Goal: Communication & Community: Participate in discussion

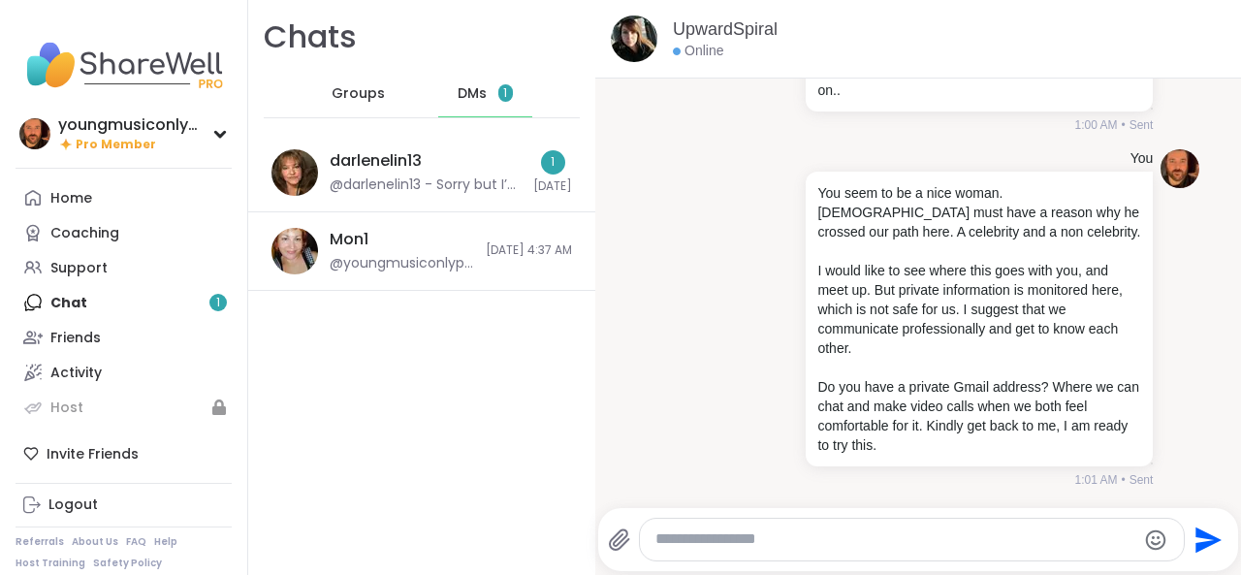
click at [150, 300] on div "Home Coaching Support Chat 1 Friends Activity Host" at bounding box center [124, 302] width 216 height 244
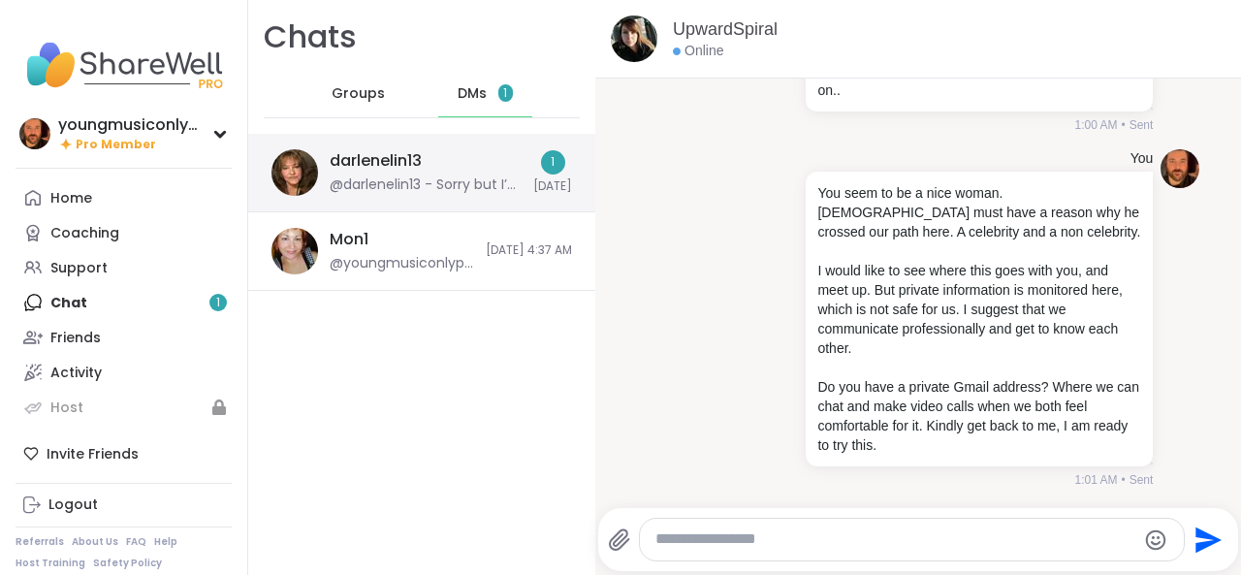
click at [467, 185] on div "@darlenelin13 - Sorry but I’m not interested in a relationship." at bounding box center [426, 184] width 192 height 19
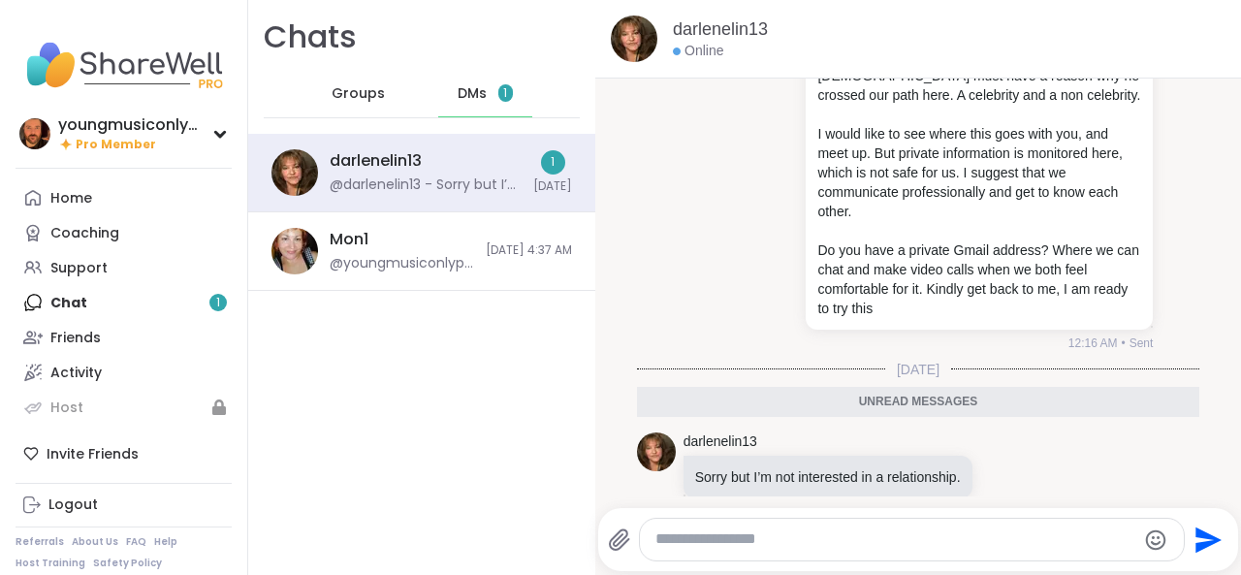
click at [709, 528] on div at bounding box center [911, 540] width 543 height 42
click at [712, 542] on textarea "Type your message" at bounding box center [895, 539] width 480 height 20
click at [116, 334] on link "Friends" at bounding box center [124, 337] width 216 height 35
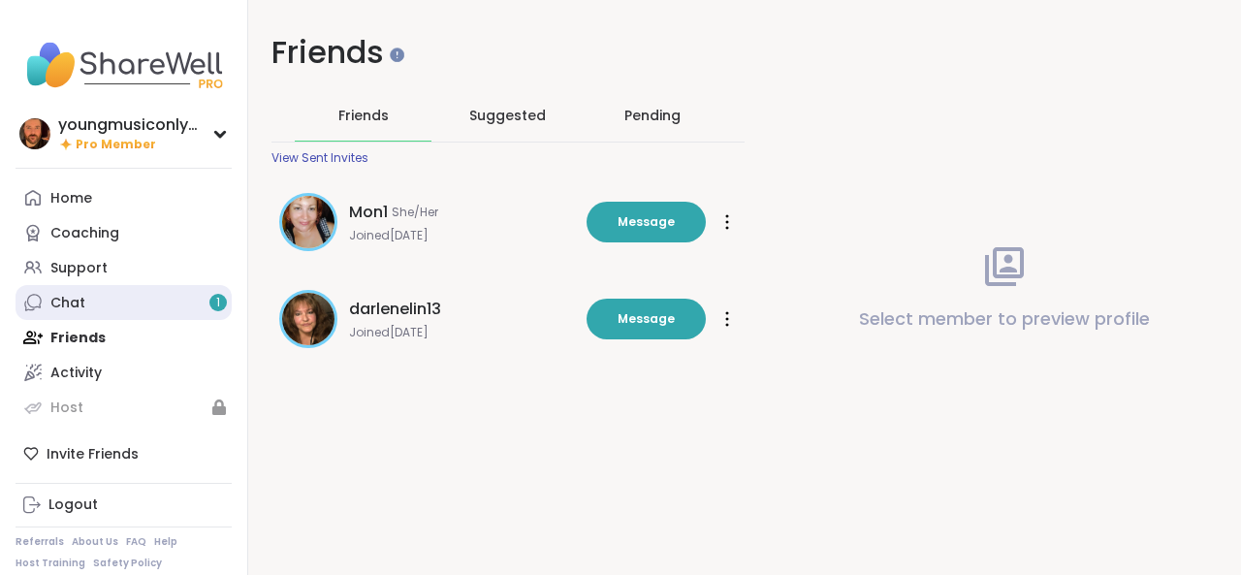
click at [69, 297] on div "Chat 1" at bounding box center [67, 303] width 35 height 19
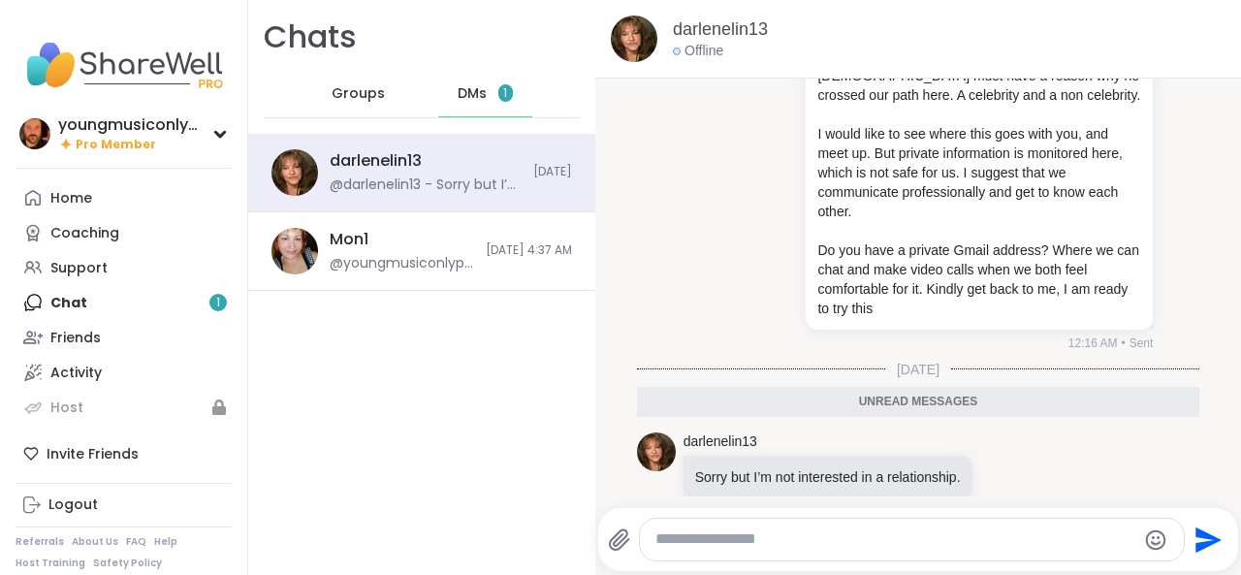
click at [708, 544] on textarea "Type your message" at bounding box center [895, 539] width 480 height 20
type textarea "*"
type textarea "**********"
click at [165, 317] on div "Home Coaching Support Chat 1 Friends Activity Host" at bounding box center [124, 302] width 216 height 244
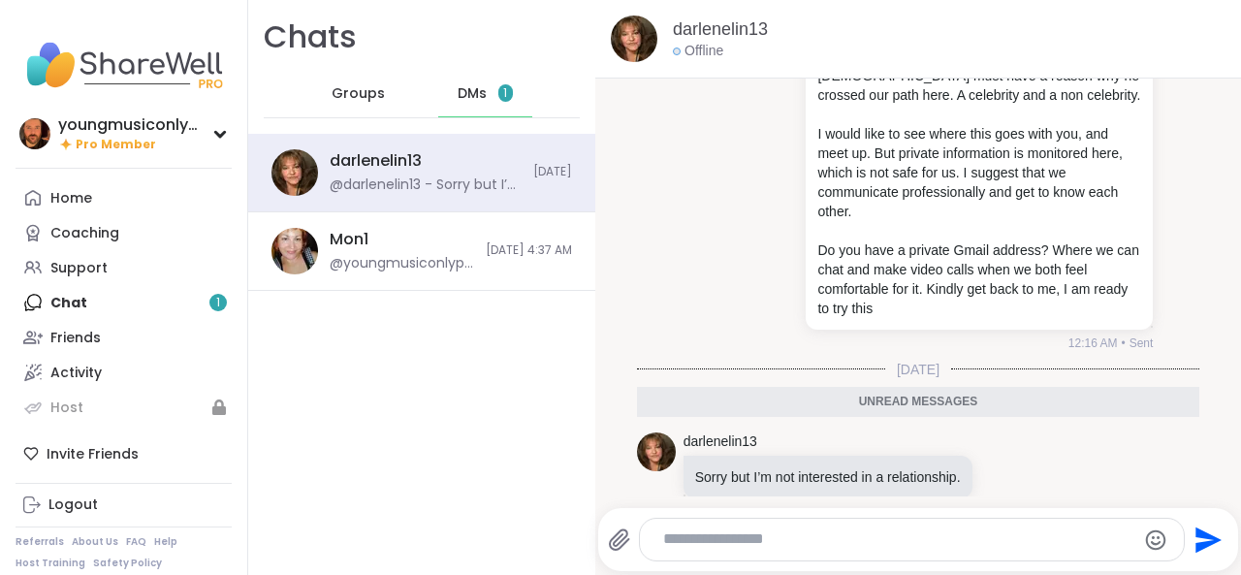
click at [155, 293] on div "Home Coaching Support Chat 1 Friends Activity Host" at bounding box center [124, 302] width 216 height 244
click at [347, 111] on div "Groups" at bounding box center [358, 94] width 95 height 47
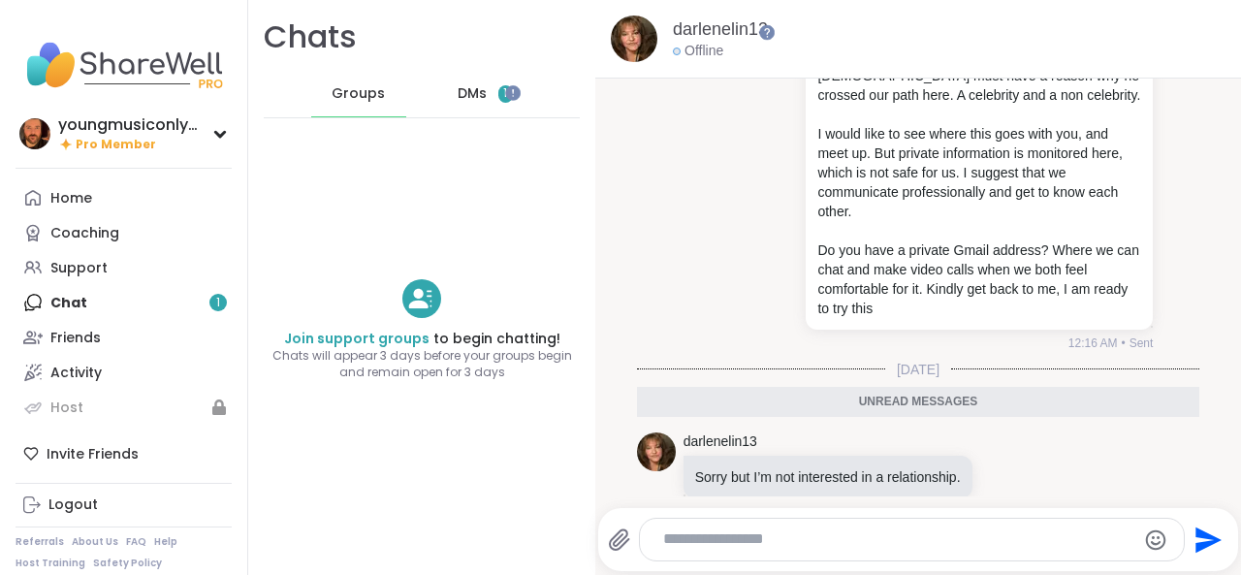
click at [467, 108] on div "DMs 1" at bounding box center [485, 94] width 95 height 47
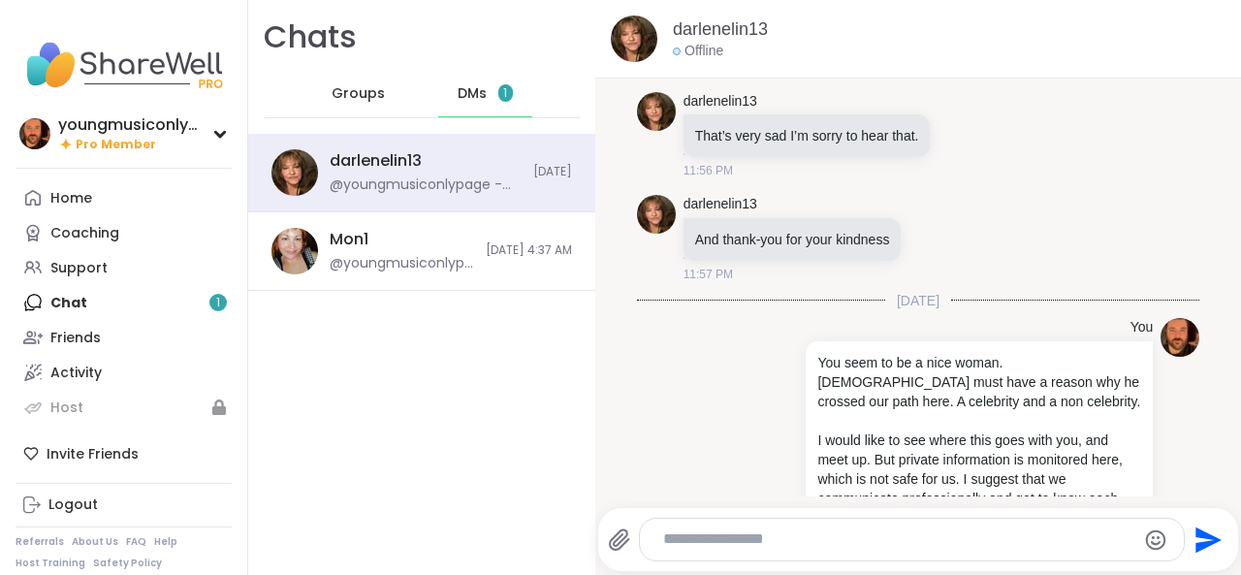
scroll to position [1811, 0]
